Goal: Find specific page/section

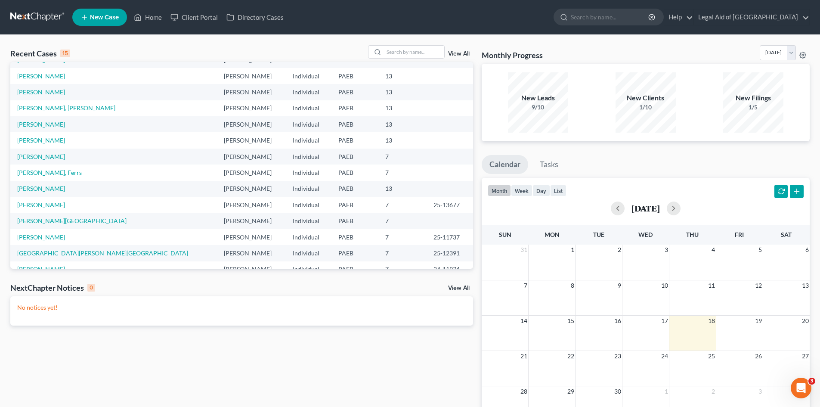
scroll to position [59, 0]
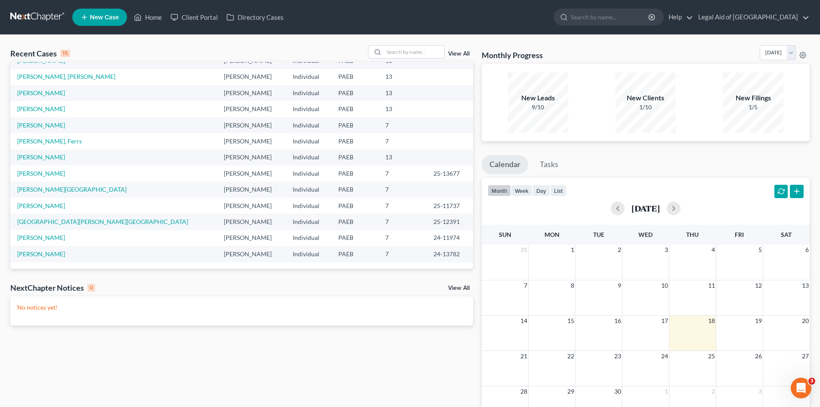
click at [459, 289] on link "View All" at bounding box center [459, 288] width 22 height 6
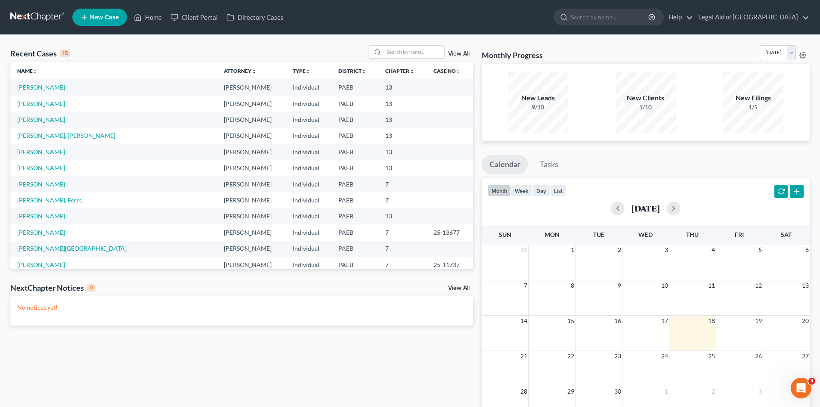
click at [461, 52] on link "View All" at bounding box center [459, 54] width 22 height 6
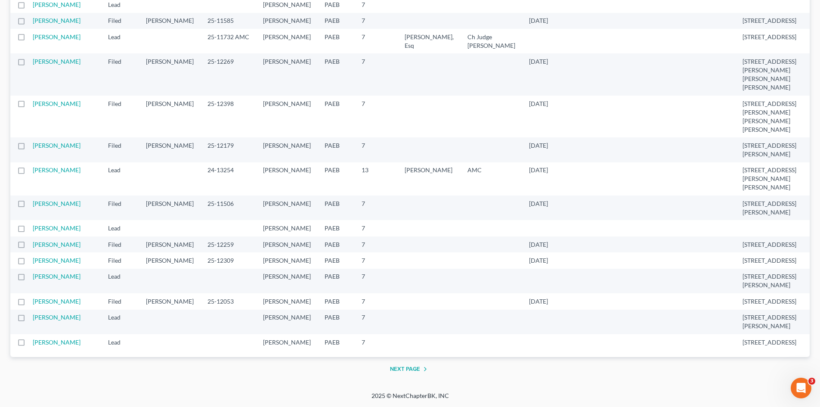
scroll to position [1205, 0]
click at [43, 40] on link "[PERSON_NAME]" at bounding box center [57, 36] width 48 height 7
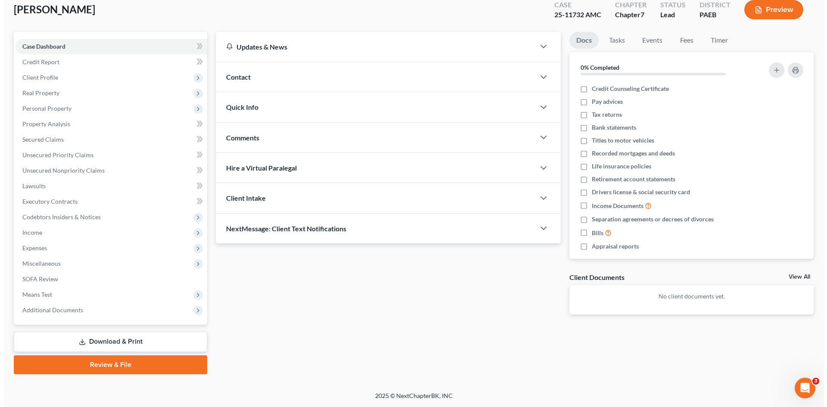
scroll to position [51, 0]
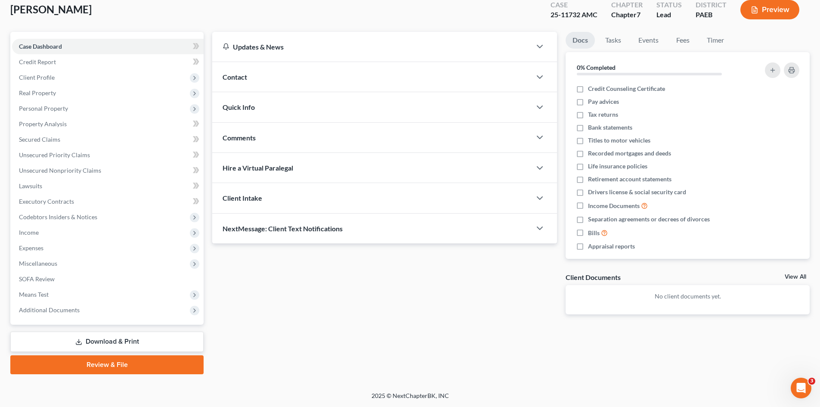
click at [770, 7] on button "Preview" at bounding box center [769, 9] width 59 height 19
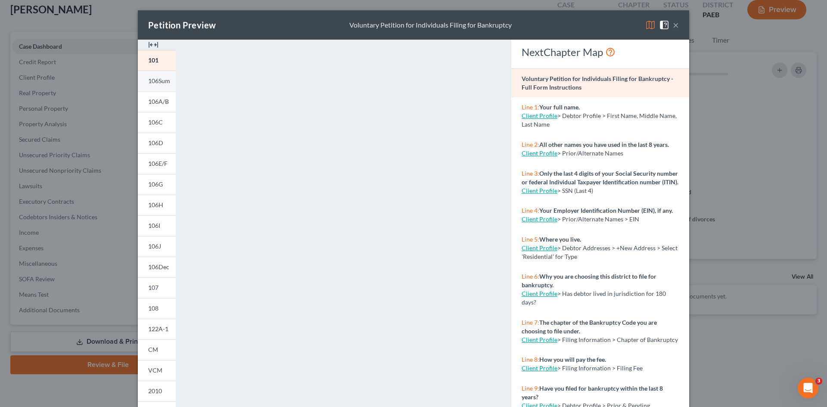
click at [151, 86] on link "106Sum" at bounding box center [157, 81] width 38 height 21
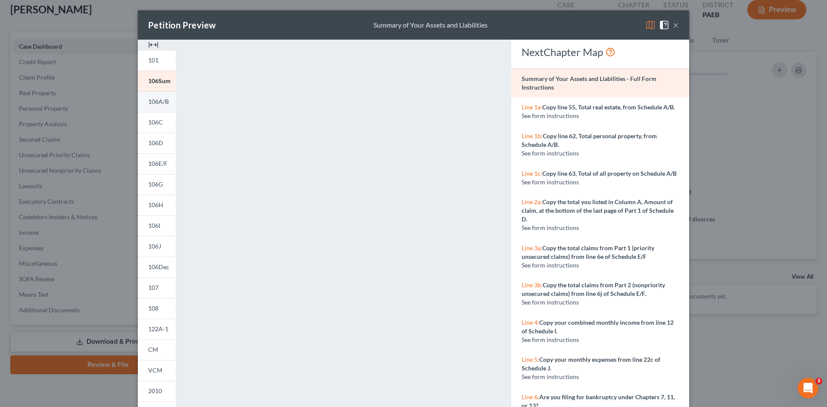
click at [155, 106] on link "106A/B" at bounding box center [157, 101] width 38 height 21
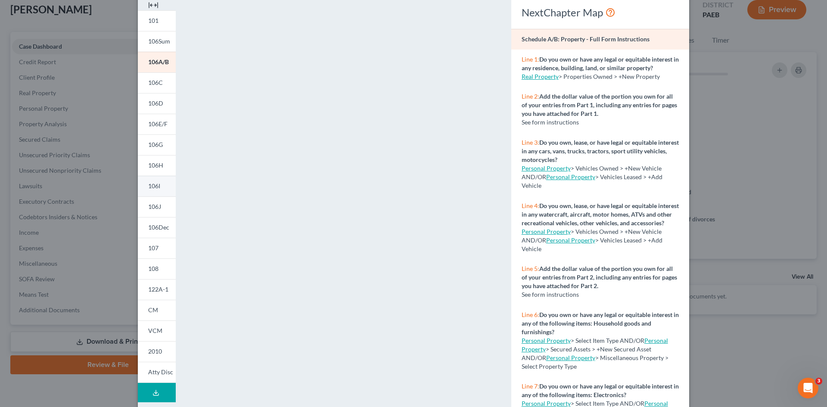
scroll to position [79, 0]
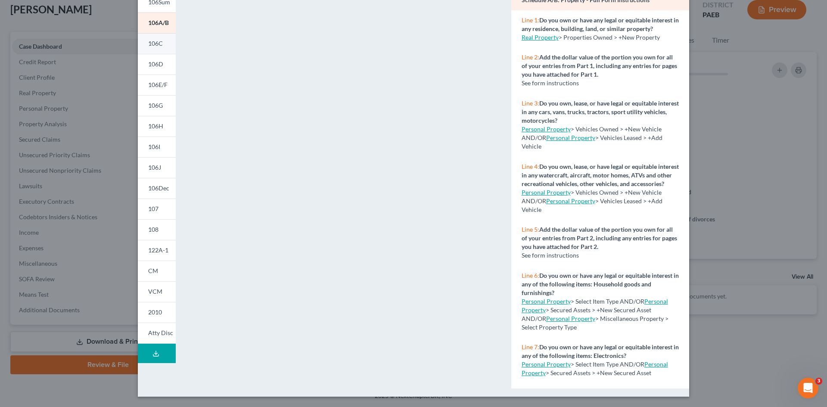
click at [148, 47] on span "106C" at bounding box center [155, 43] width 15 height 7
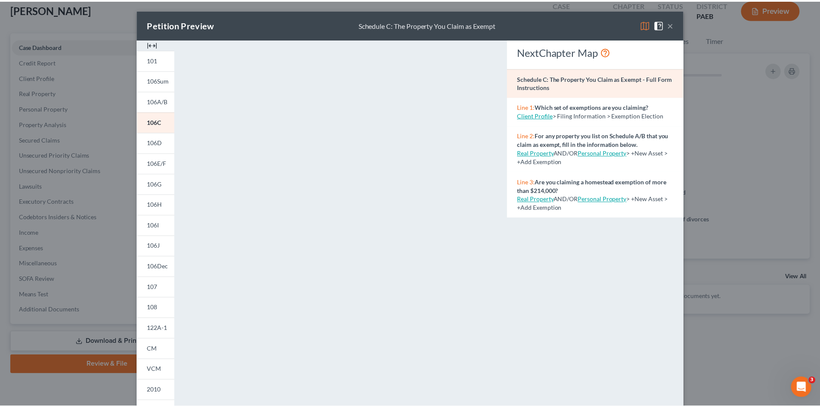
scroll to position [0, 0]
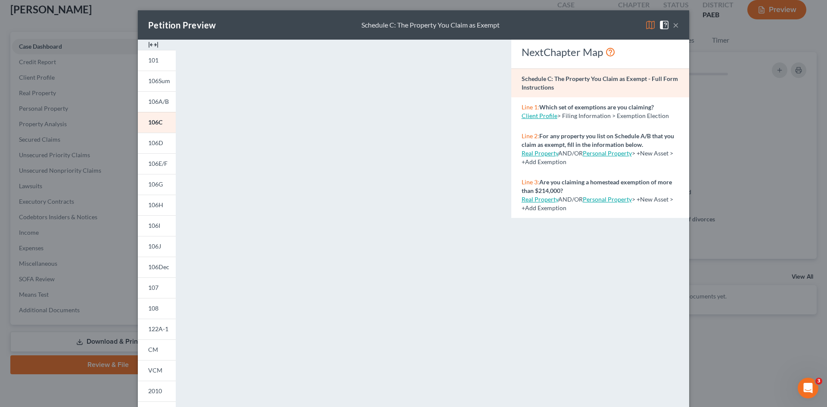
click at [672, 22] on button "×" at bounding box center [675, 25] width 6 height 10
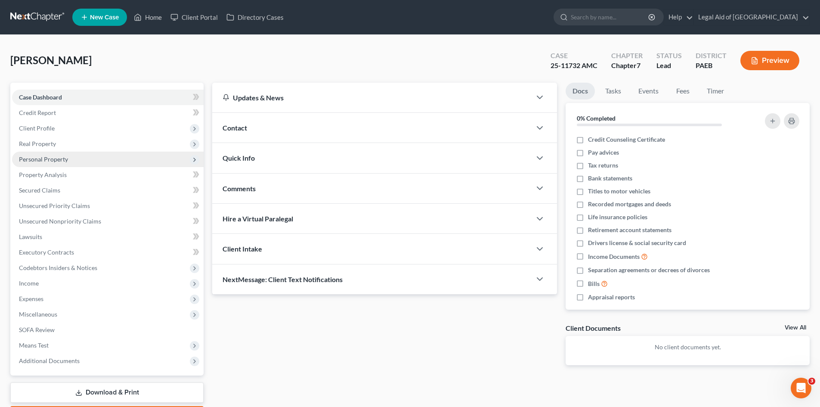
click at [53, 161] on span "Personal Property" at bounding box center [43, 158] width 49 height 7
